Goal: Communication & Community: Answer question/provide support

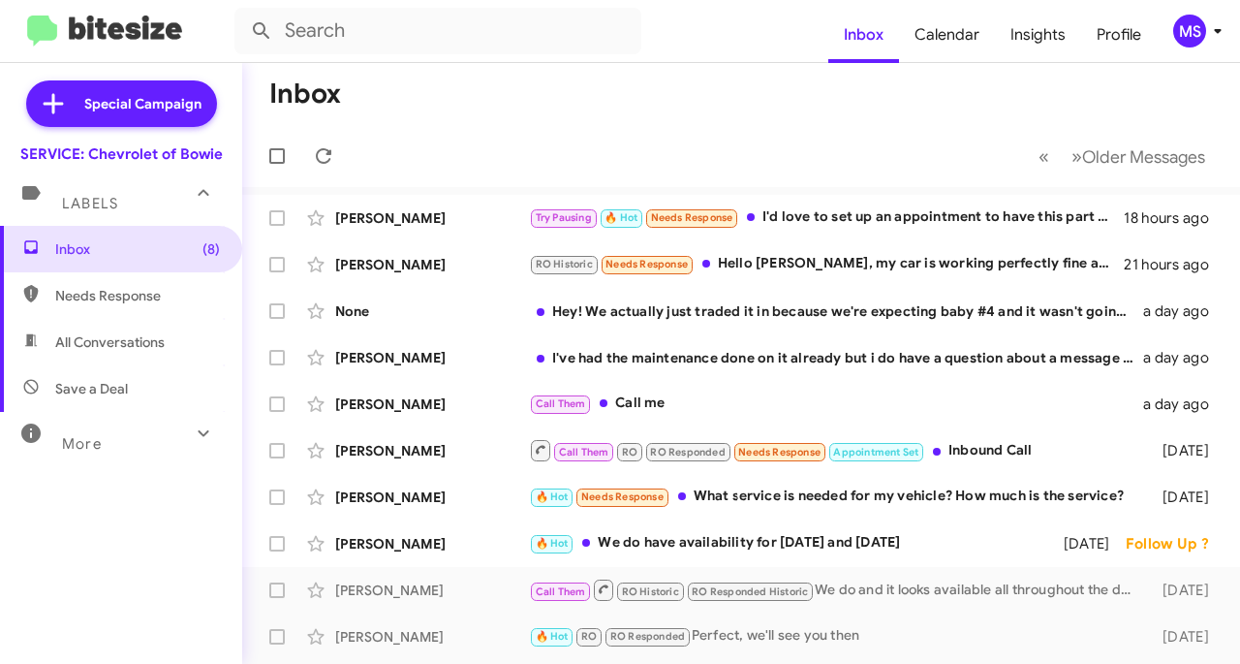
scroll to position [194, 0]
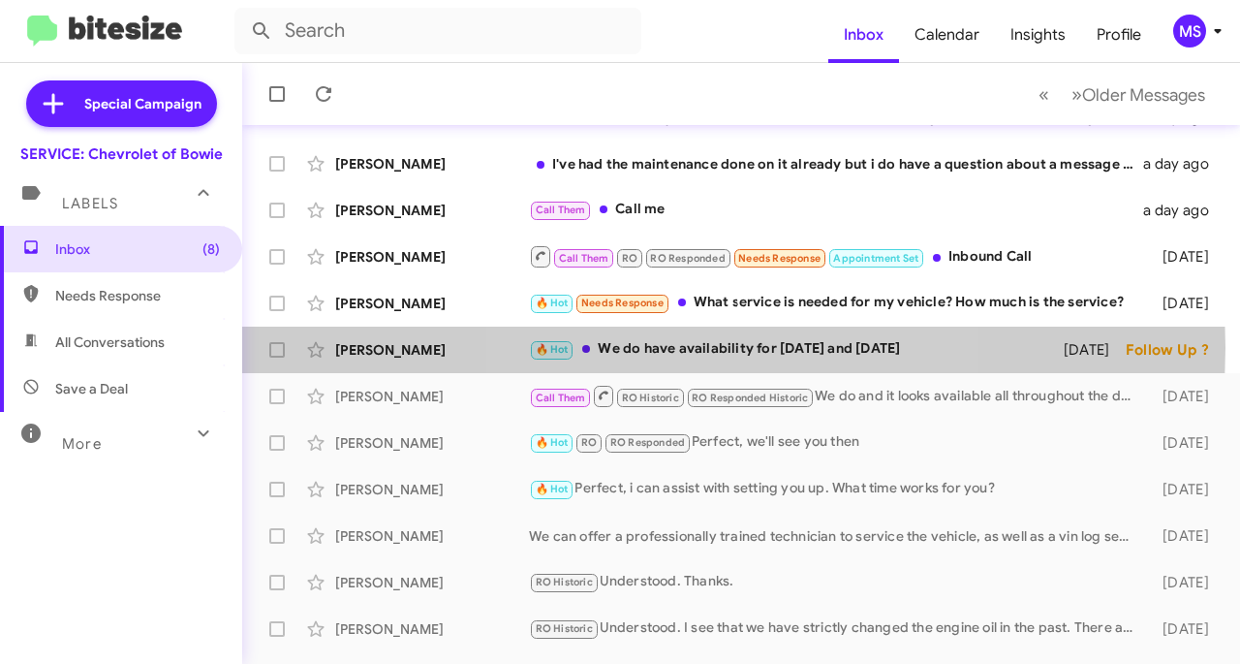
click at [732, 347] on div "🔥 Hot We do have availability for [DATE] and [DATE]" at bounding box center [792, 349] width 527 height 22
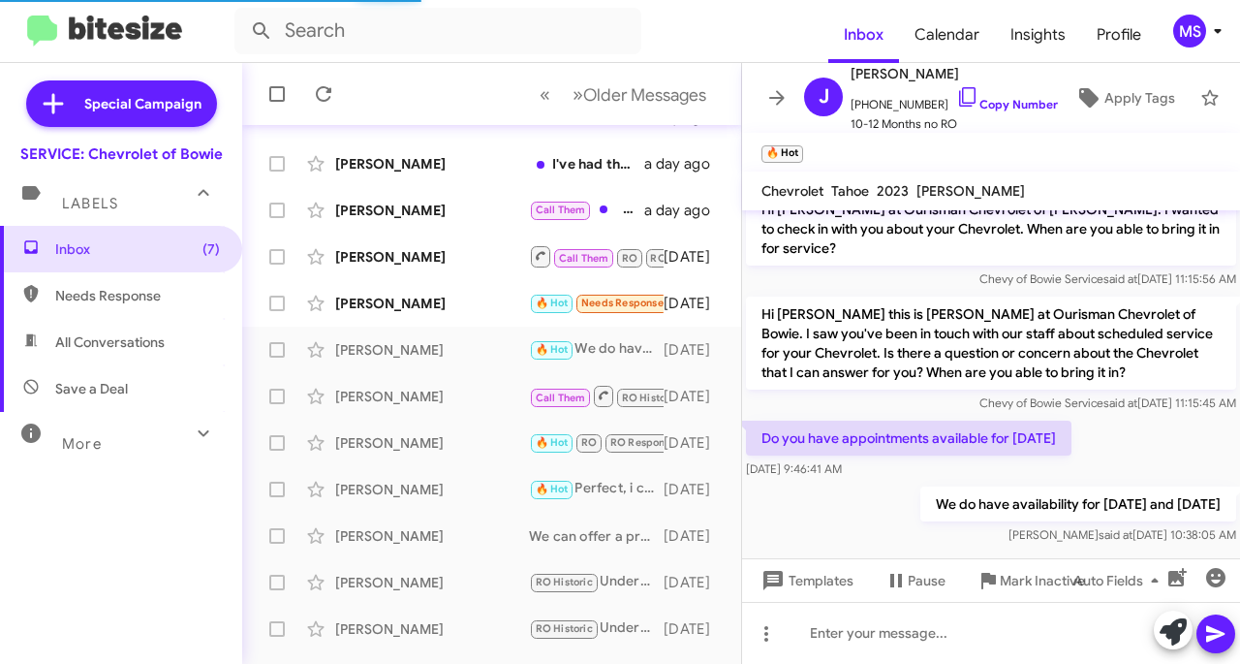
scroll to position [179, 0]
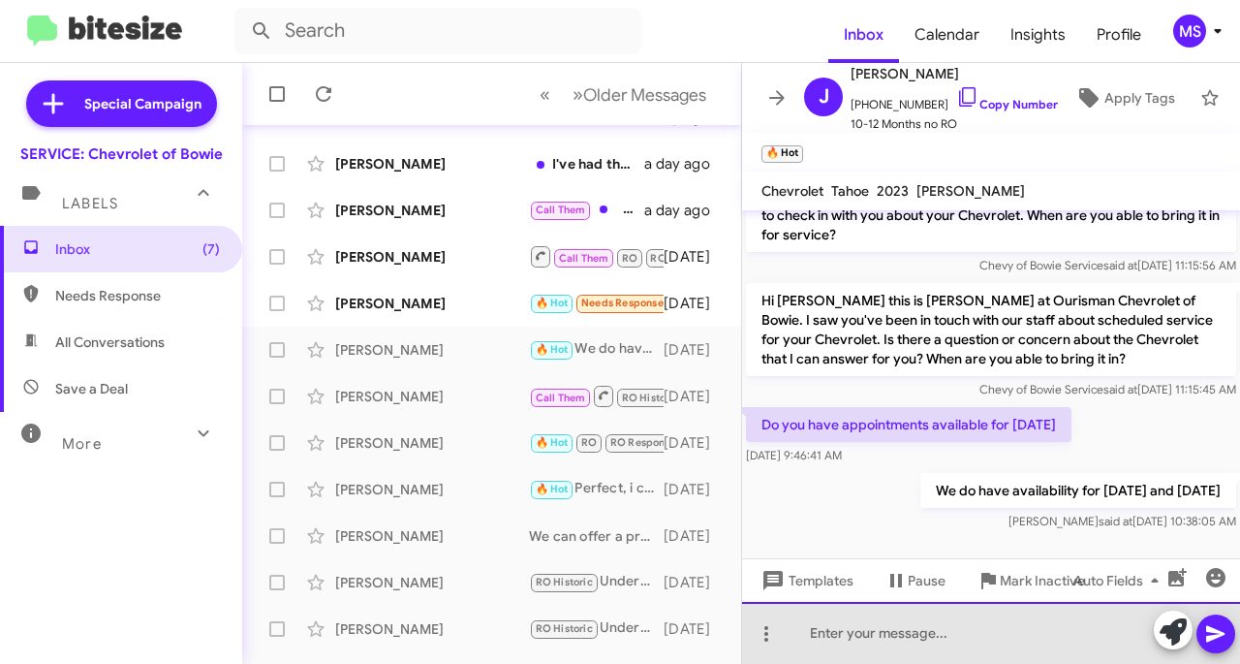
click at [855, 654] on div at bounding box center [991, 633] width 498 height 62
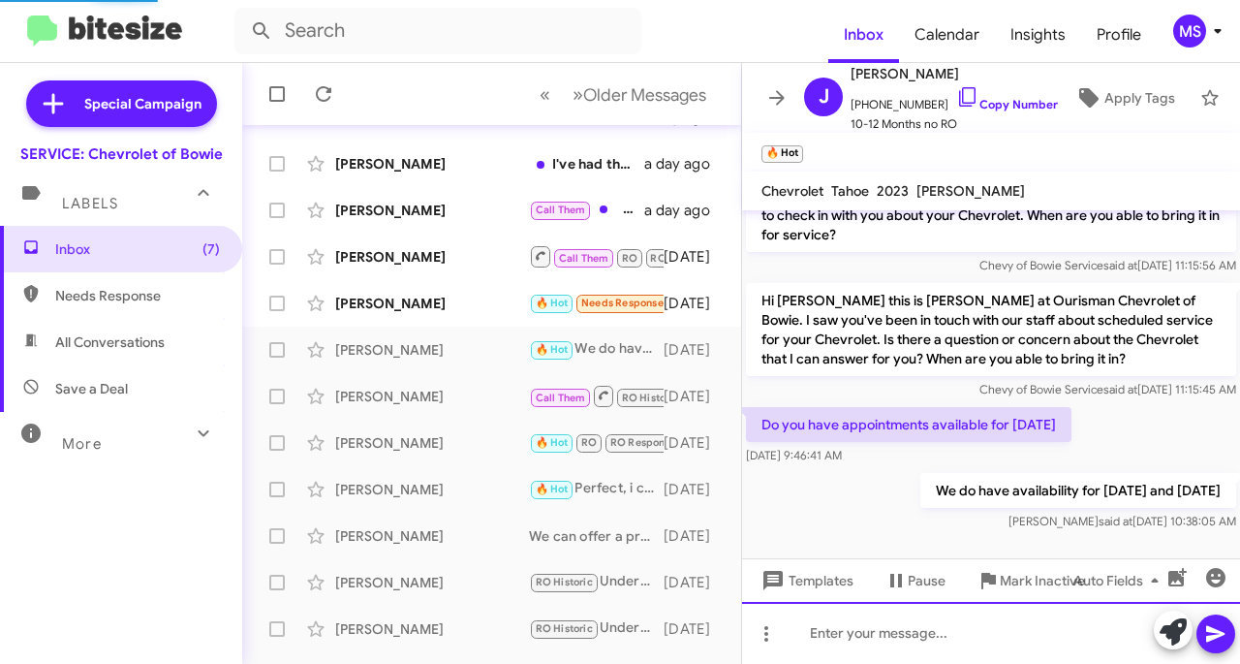
scroll to position [0, 0]
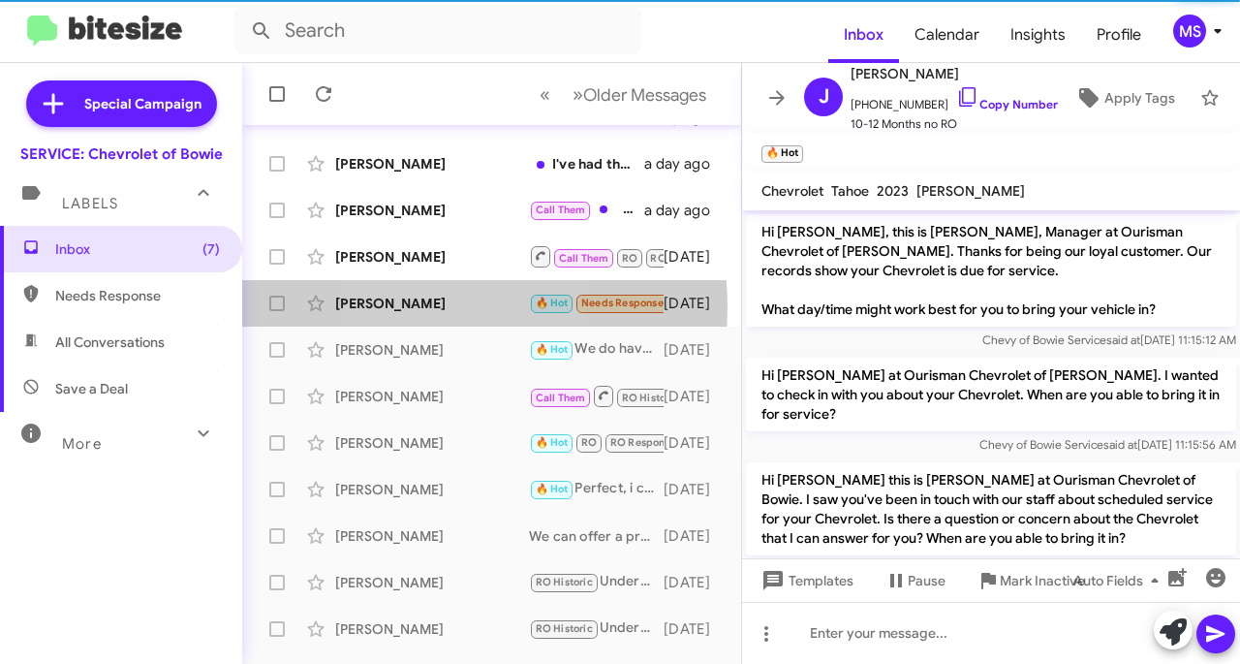
click at [411, 307] on div "[PERSON_NAME]" at bounding box center [432, 303] width 194 height 19
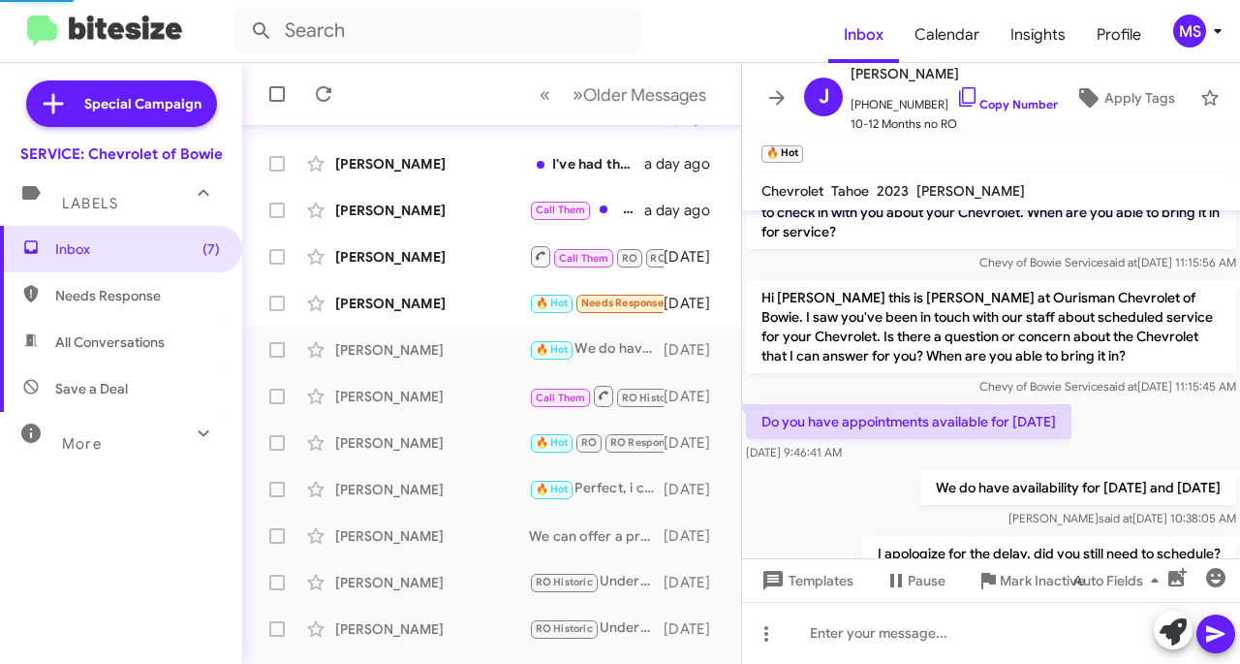
scroll to position [250, 0]
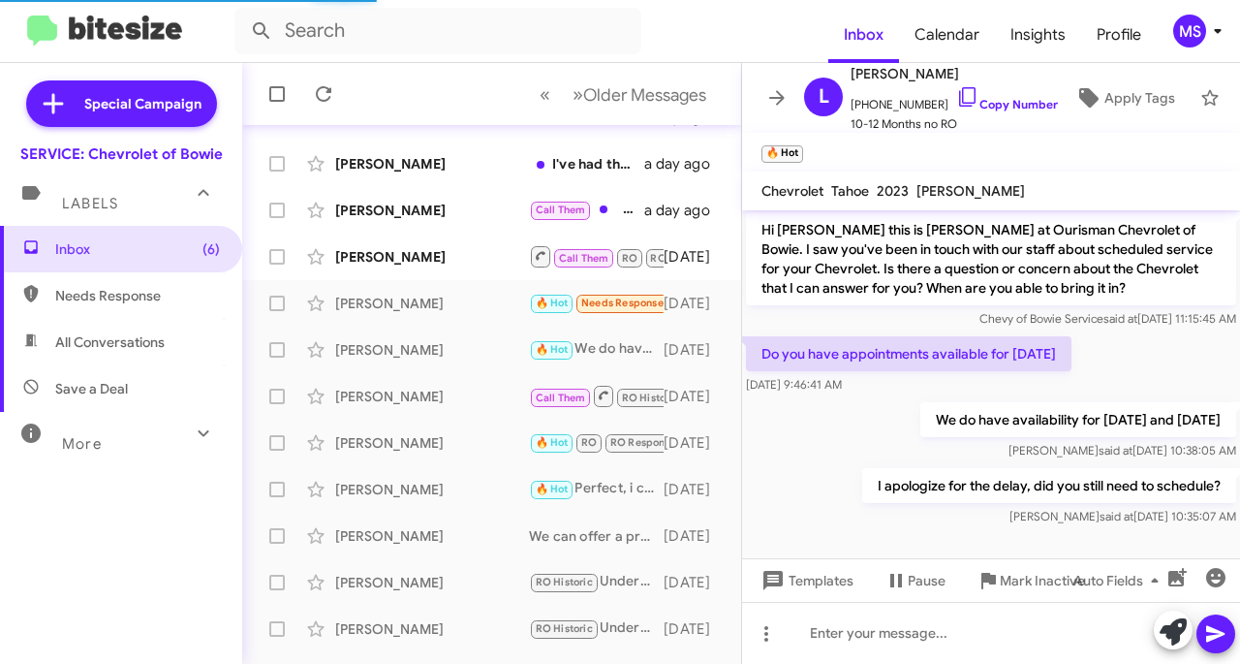
click at [448, 247] on div "[PERSON_NAME]" at bounding box center [432, 256] width 194 height 19
click at [403, 294] on div "[PERSON_NAME]" at bounding box center [432, 303] width 194 height 19
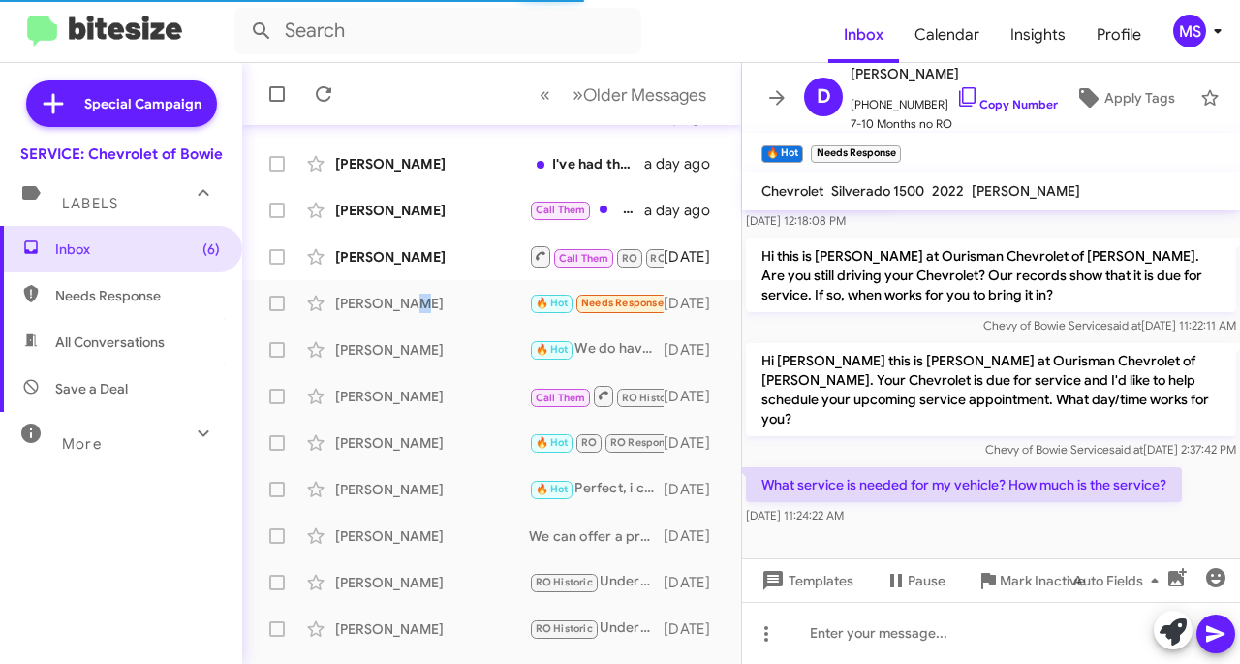
scroll to position [289, 0]
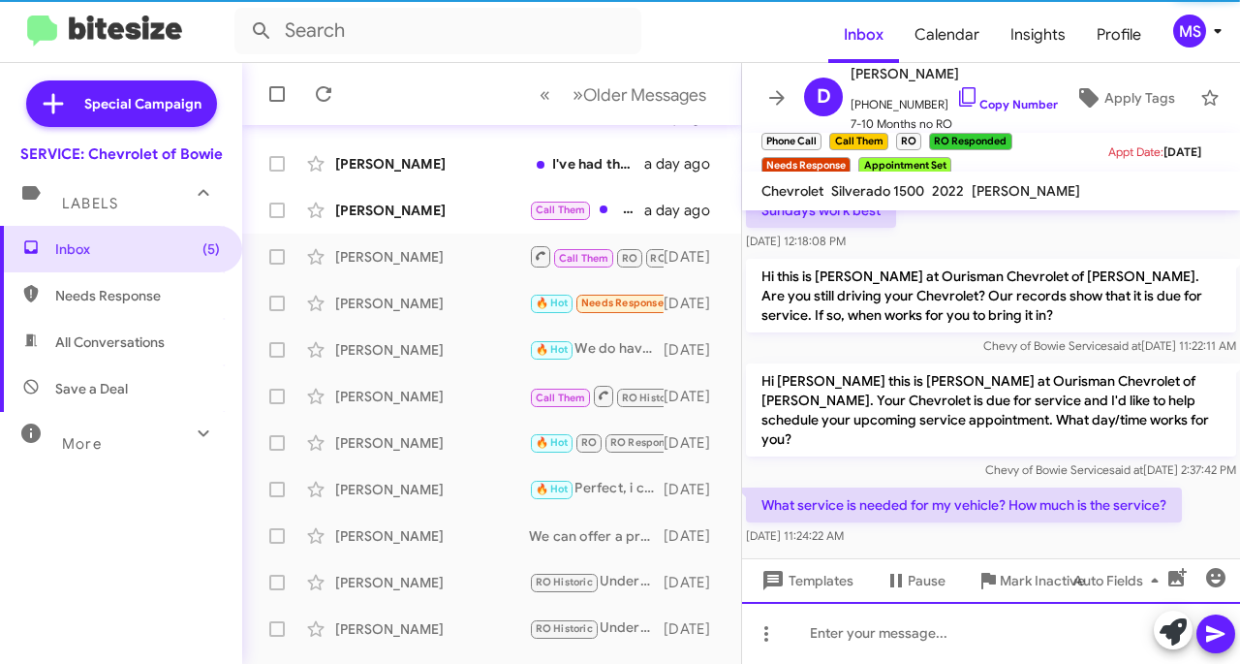
click at [920, 633] on div at bounding box center [991, 633] width 498 height 62
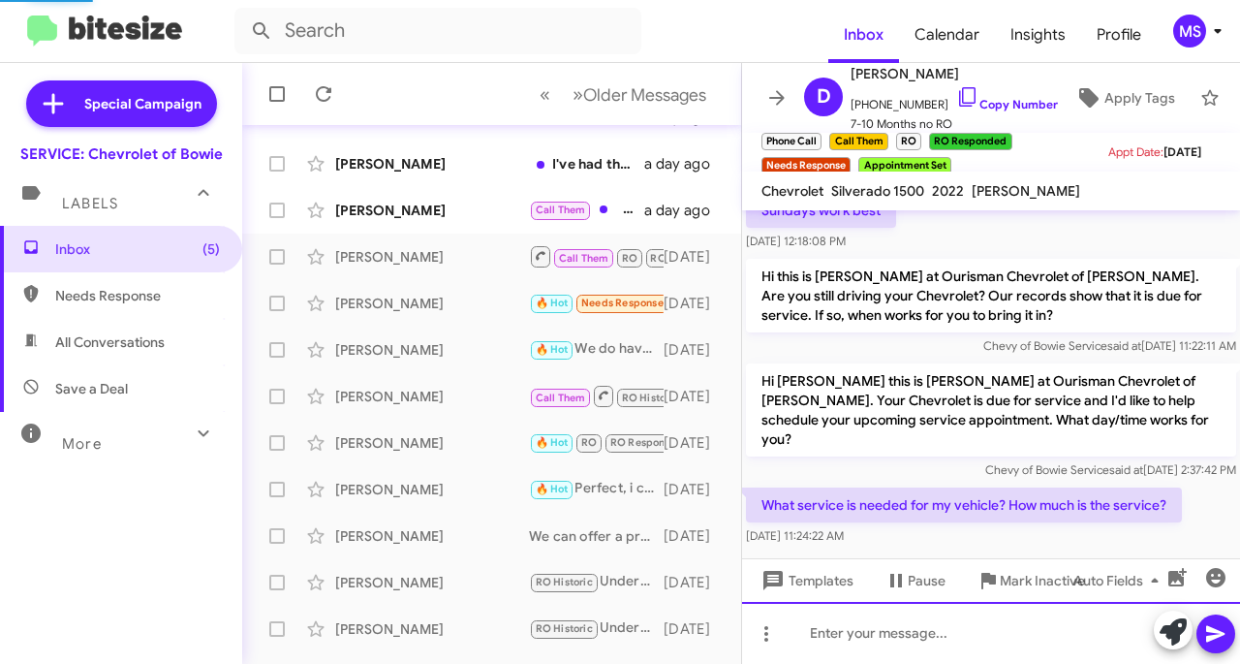
scroll to position [0, 0]
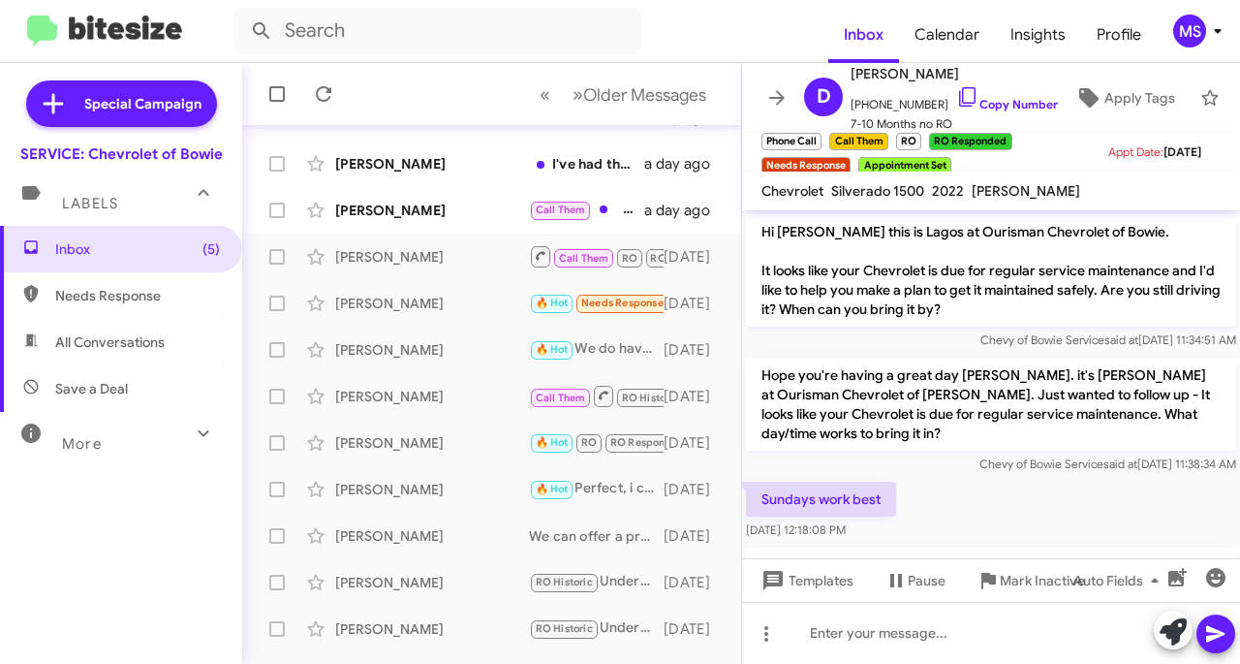
click at [423, 214] on div "[PERSON_NAME]" at bounding box center [432, 210] width 194 height 19
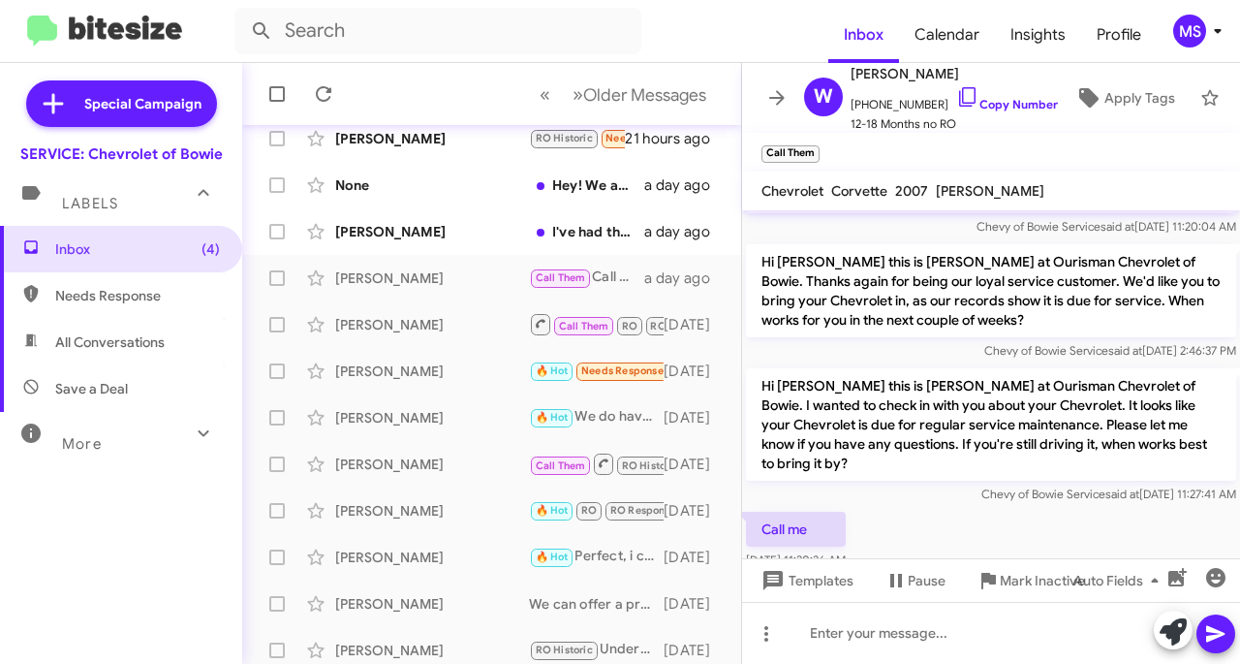
scroll to position [97, 0]
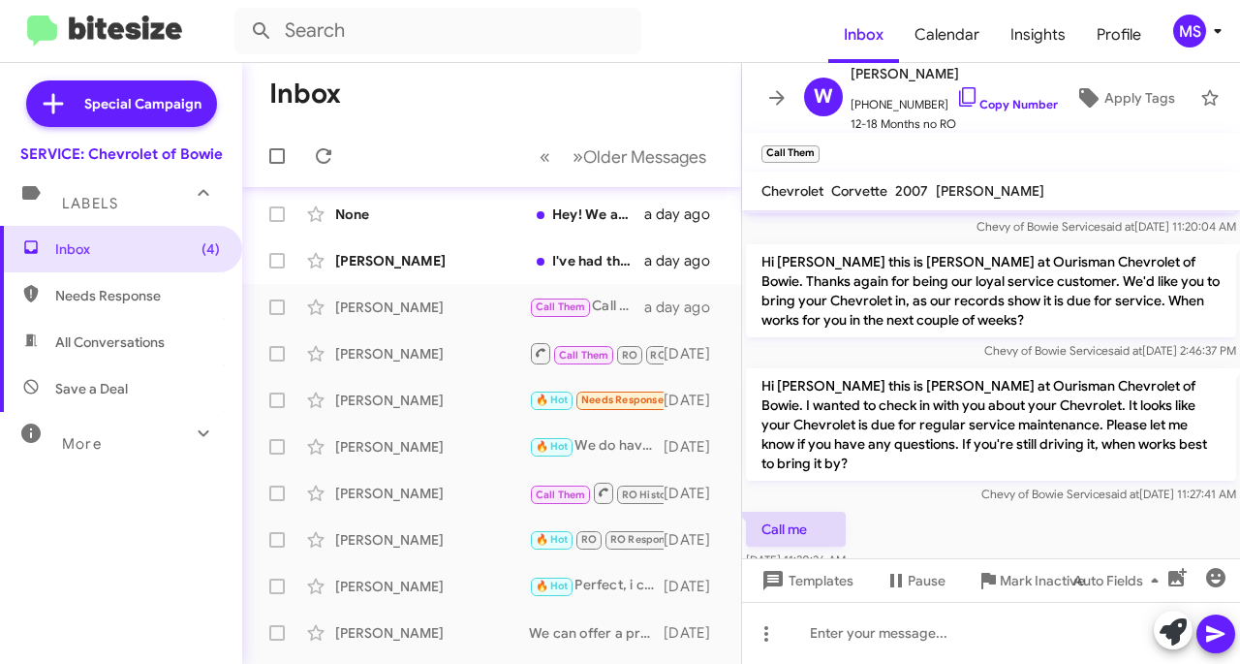
click at [408, 246] on div "[PERSON_NAME] I've had the maintenance done on it already but i do have a quest…" at bounding box center [492, 260] width 468 height 39
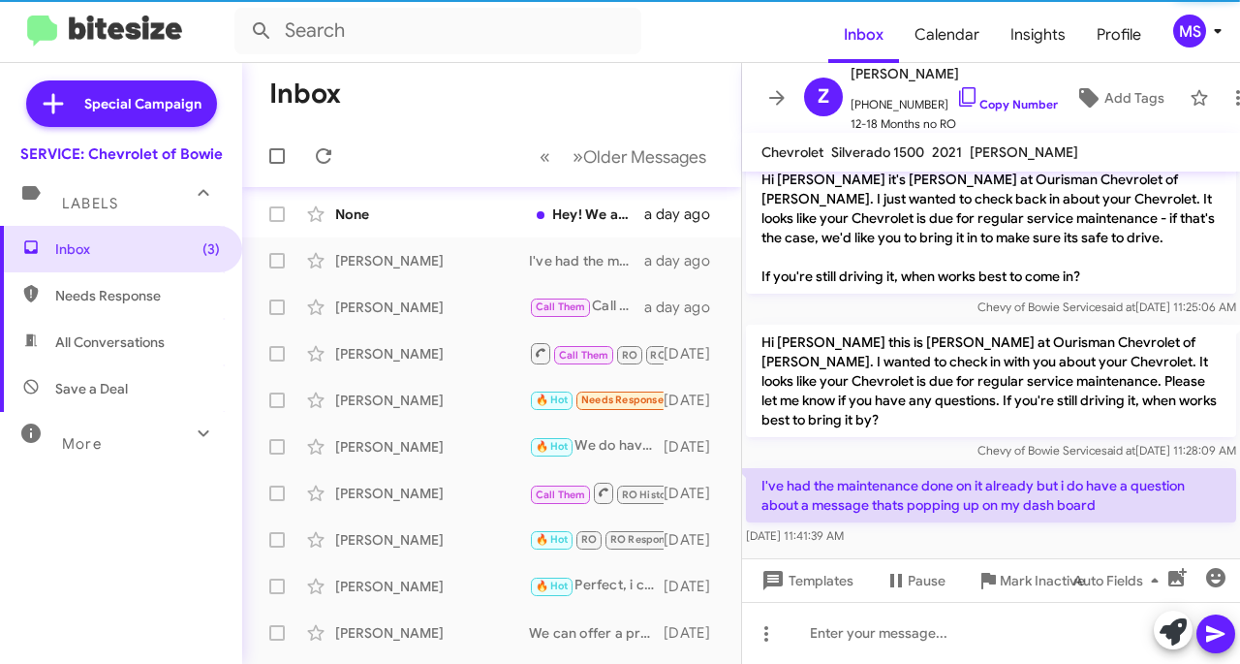
scroll to position [940, 0]
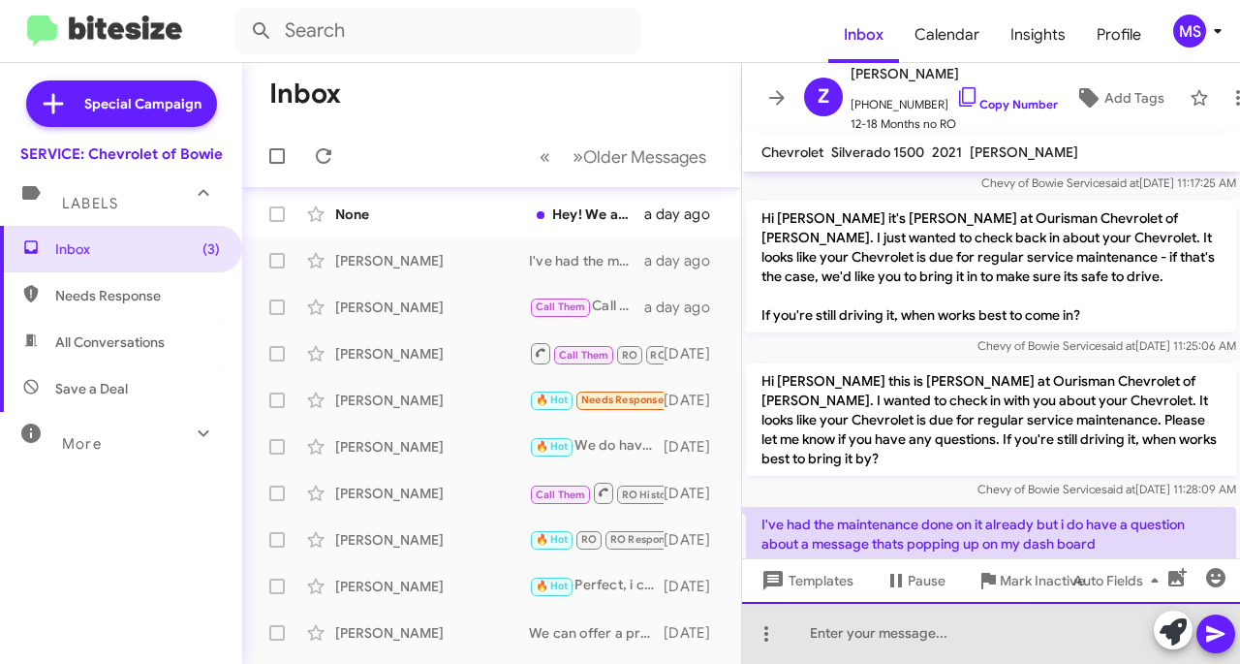
click at [889, 654] on div at bounding box center [991, 633] width 498 height 62
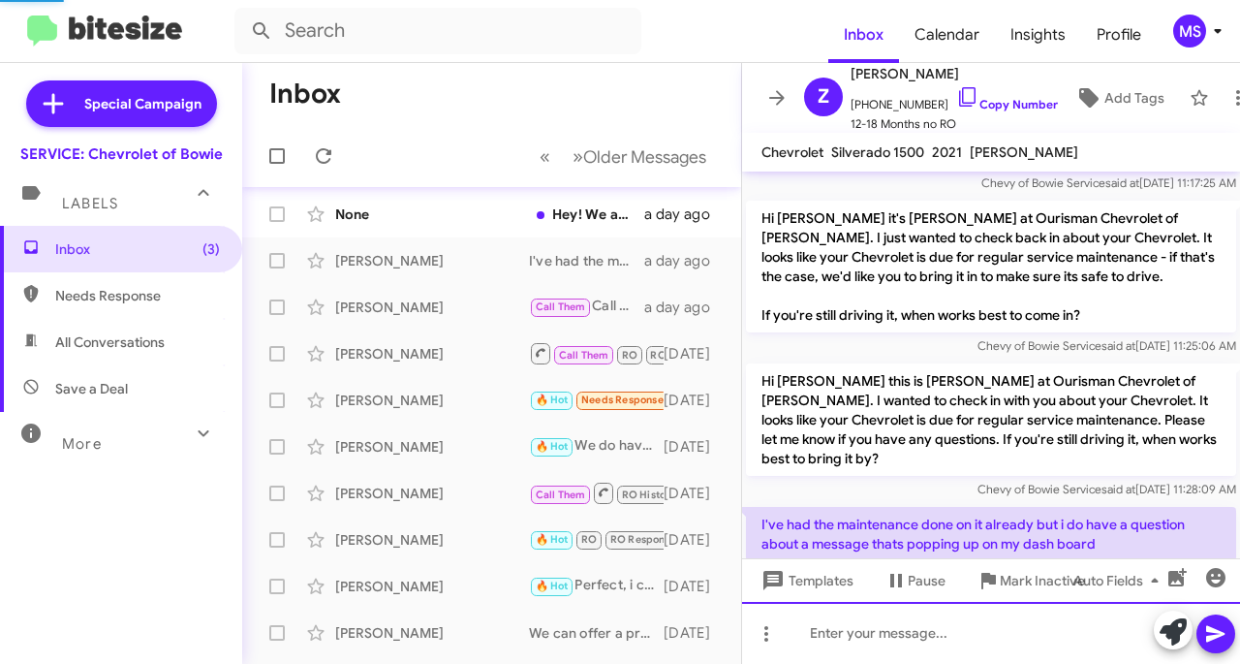
scroll to position [0, 0]
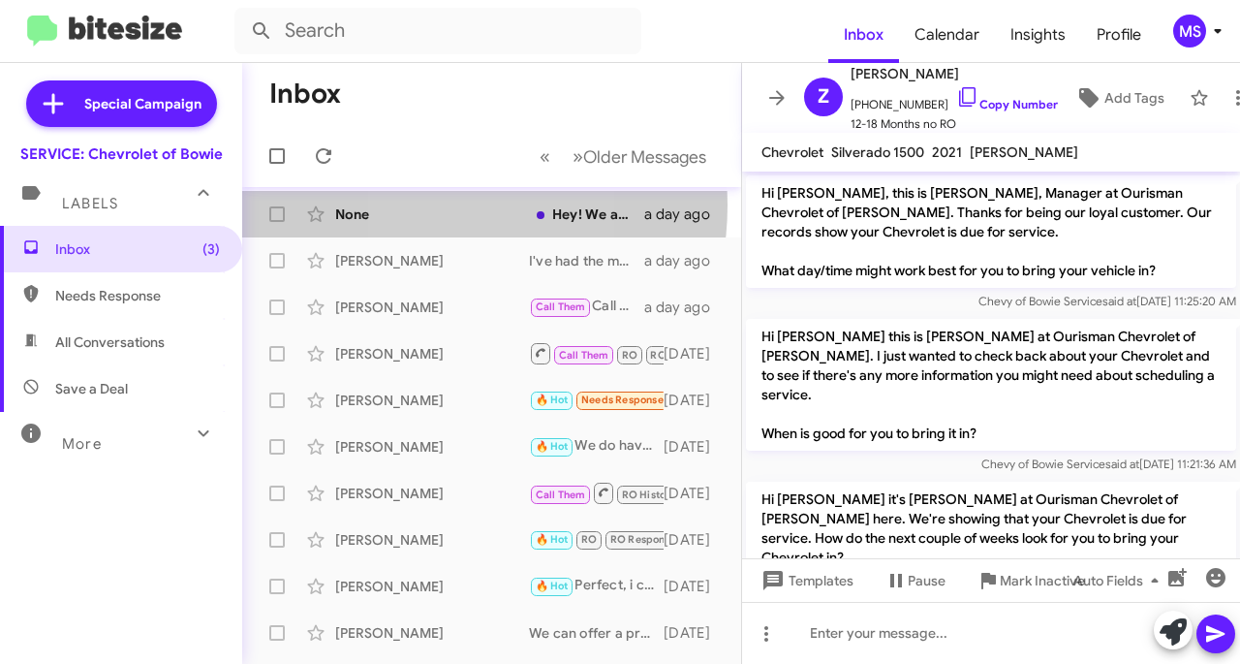
click at [424, 204] on div "None" at bounding box center [432, 213] width 194 height 19
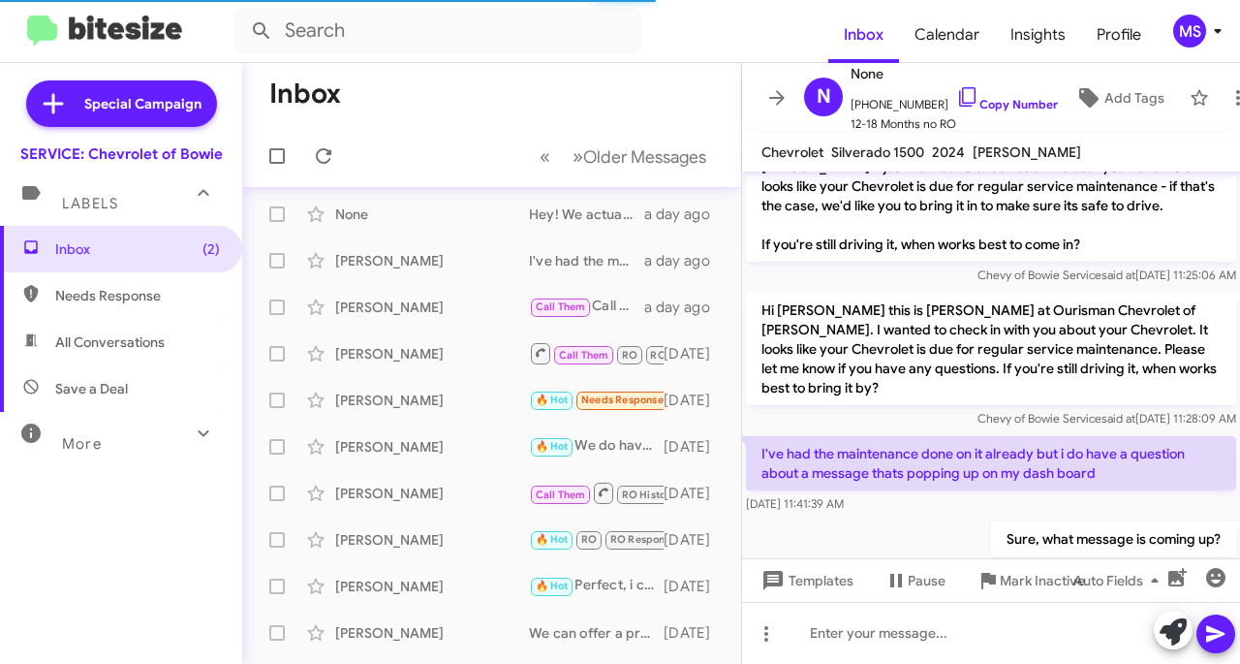
scroll to position [721, 0]
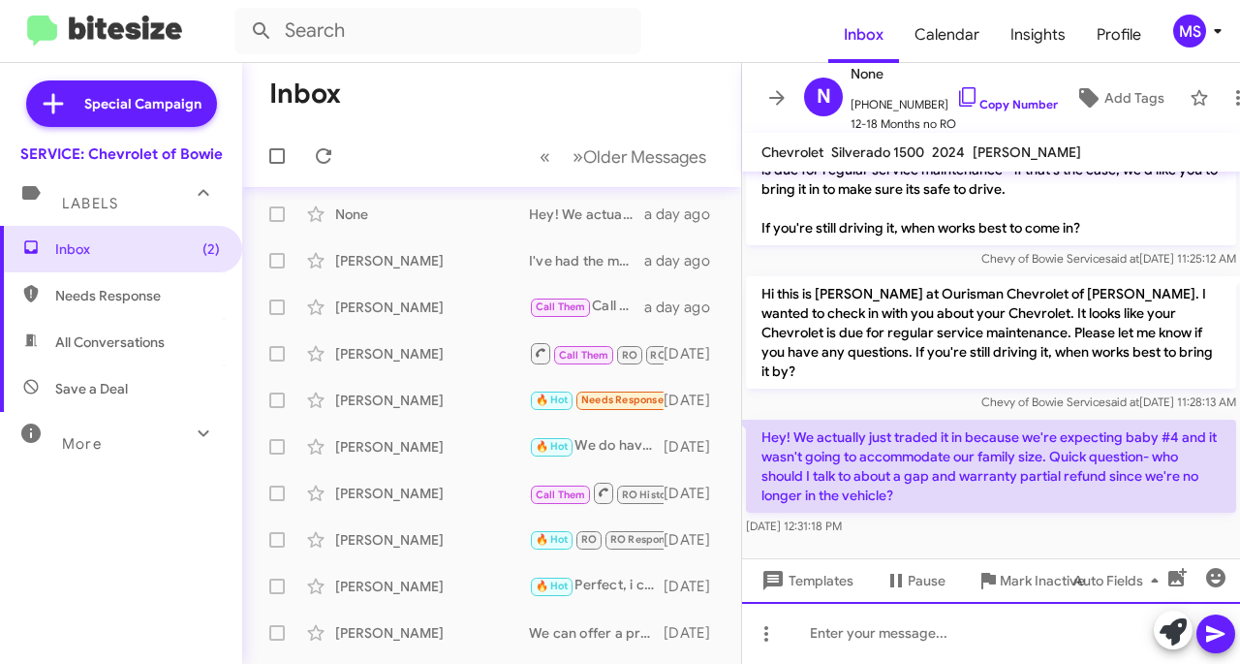
click at [944, 621] on div at bounding box center [991, 633] width 498 height 62
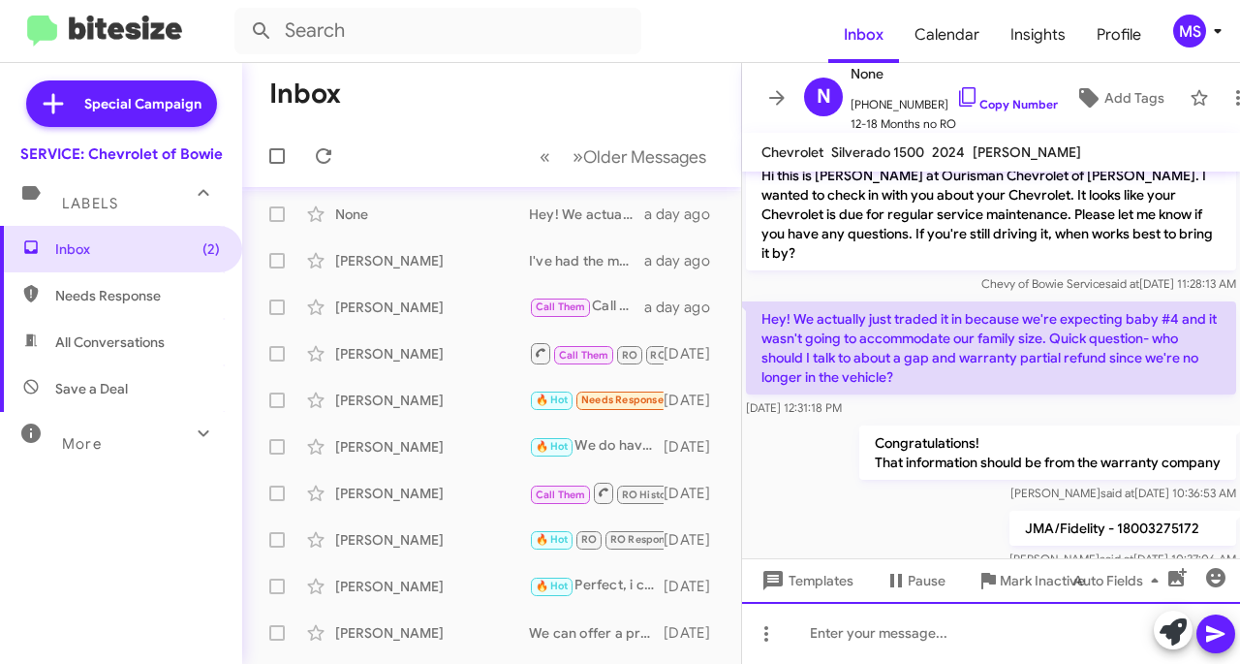
scroll to position [881, 0]
